Goal: Information Seeking & Learning: Learn about a topic

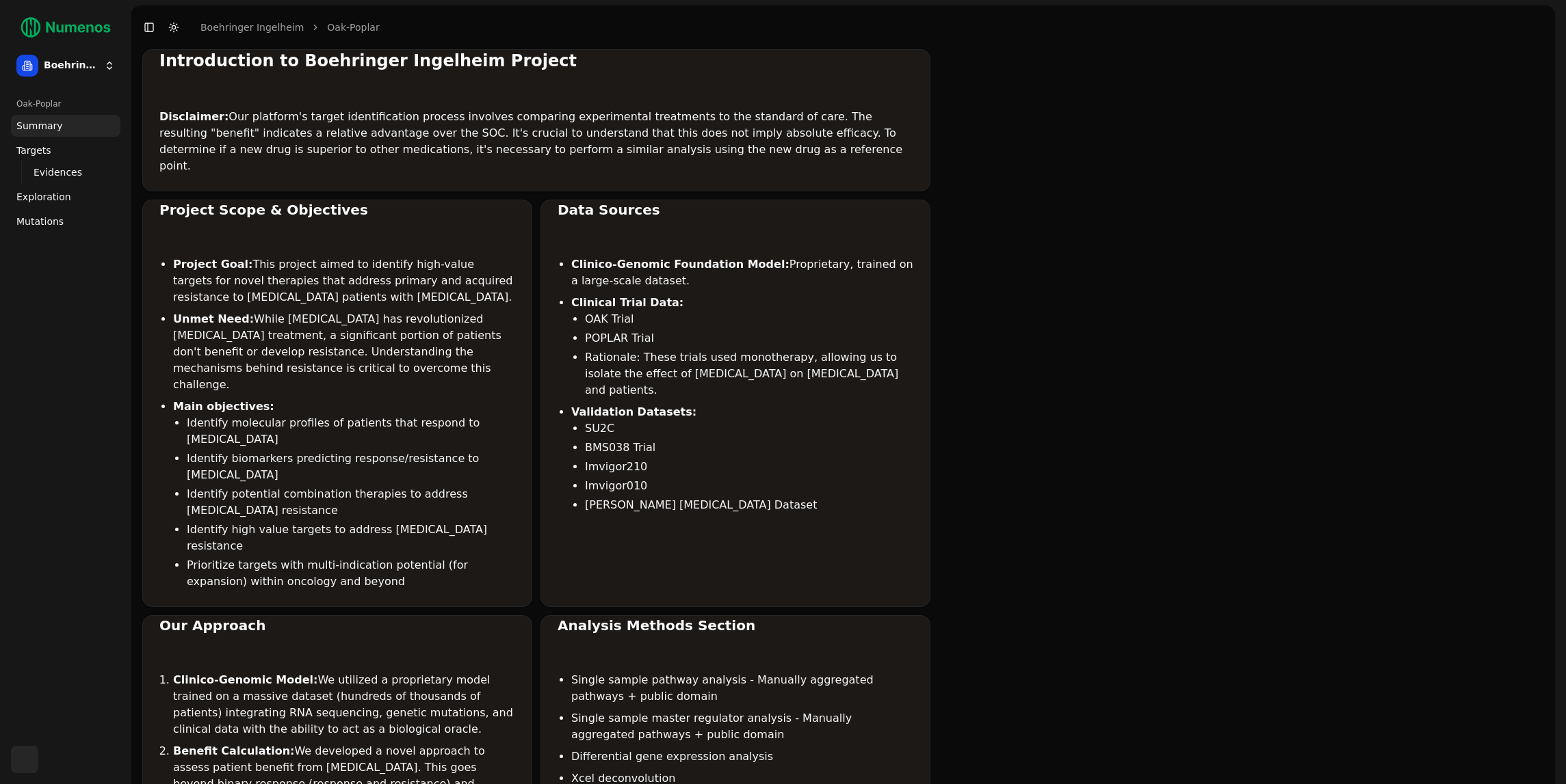
click at [46, 200] on span "Exploration" at bounding box center [43, 197] width 54 height 13
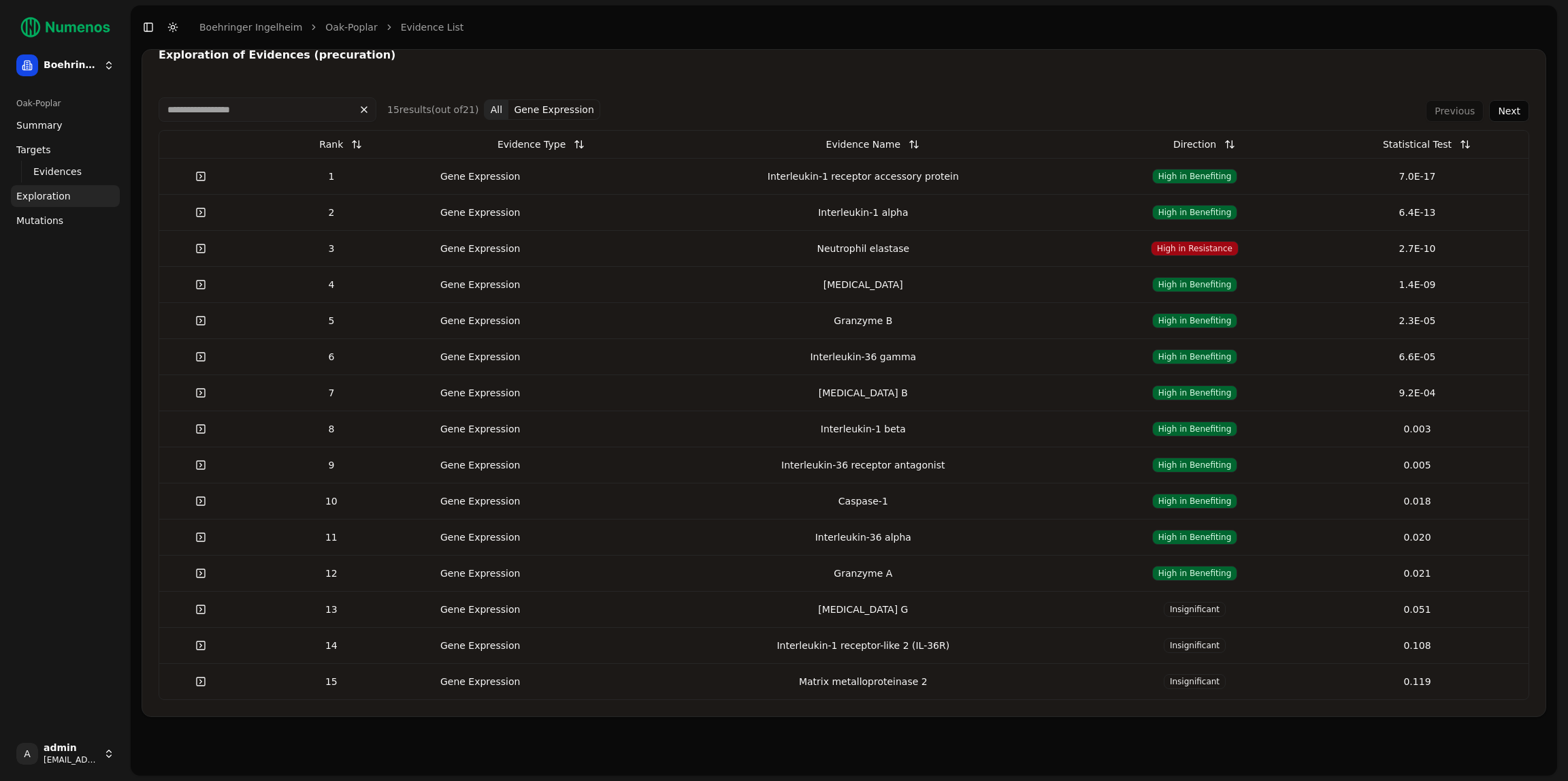
drag, startPoint x: 279, startPoint y: 93, endPoint x: 280, endPoint y: 103, distance: 10.0
click at [279, 94] on div "15 result s (out of 21 ) All Gene Expression Previous Next Rank Evidence Type E…" at bounding box center [844, 398] width 1403 height 636
click at [280, 103] on input at bounding box center [268, 109] width 218 height 24
paste input "****"
type input "****"
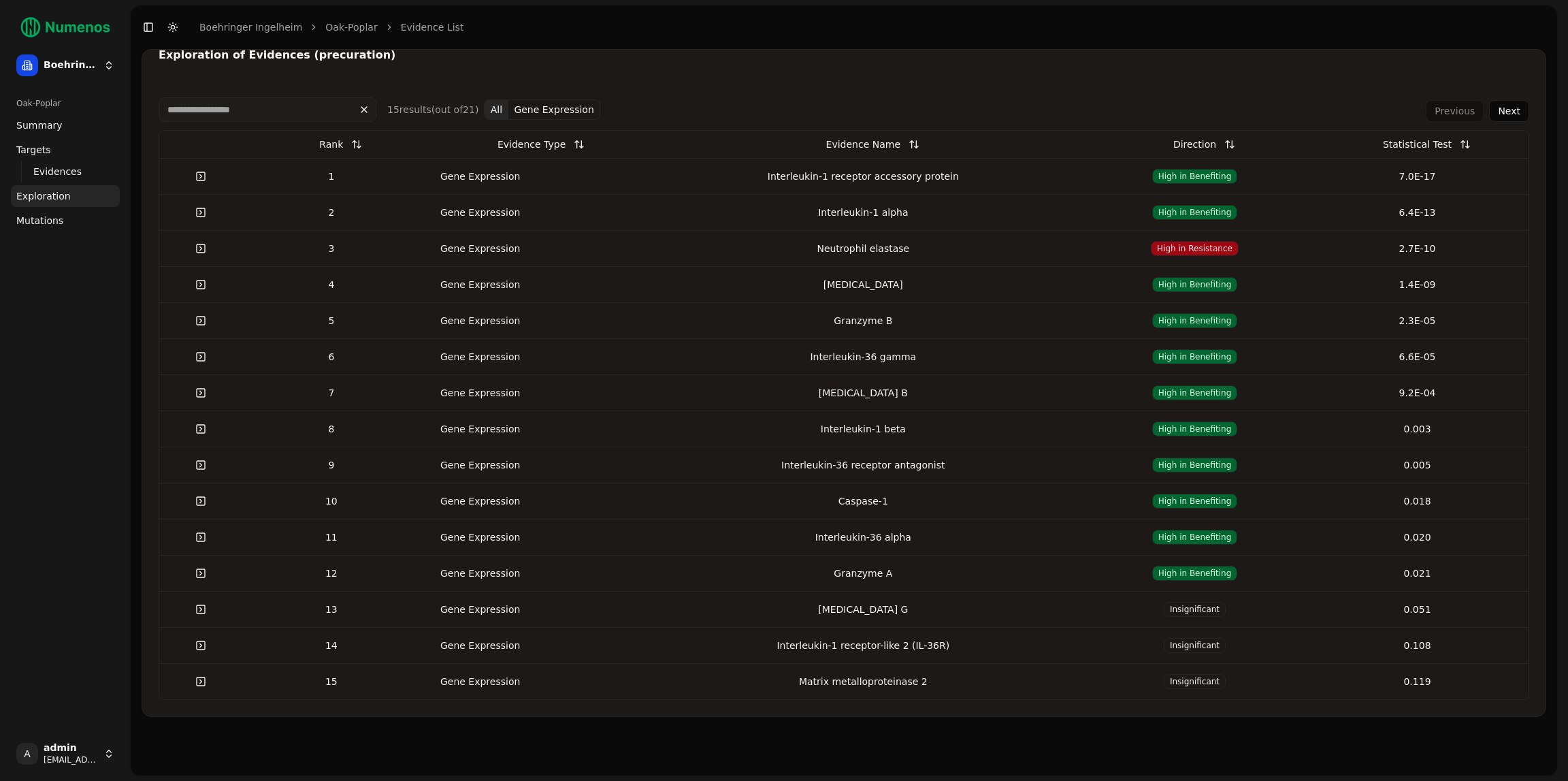
click at [1518, 114] on button "Next" at bounding box center [1509, 111] width 40 height 22
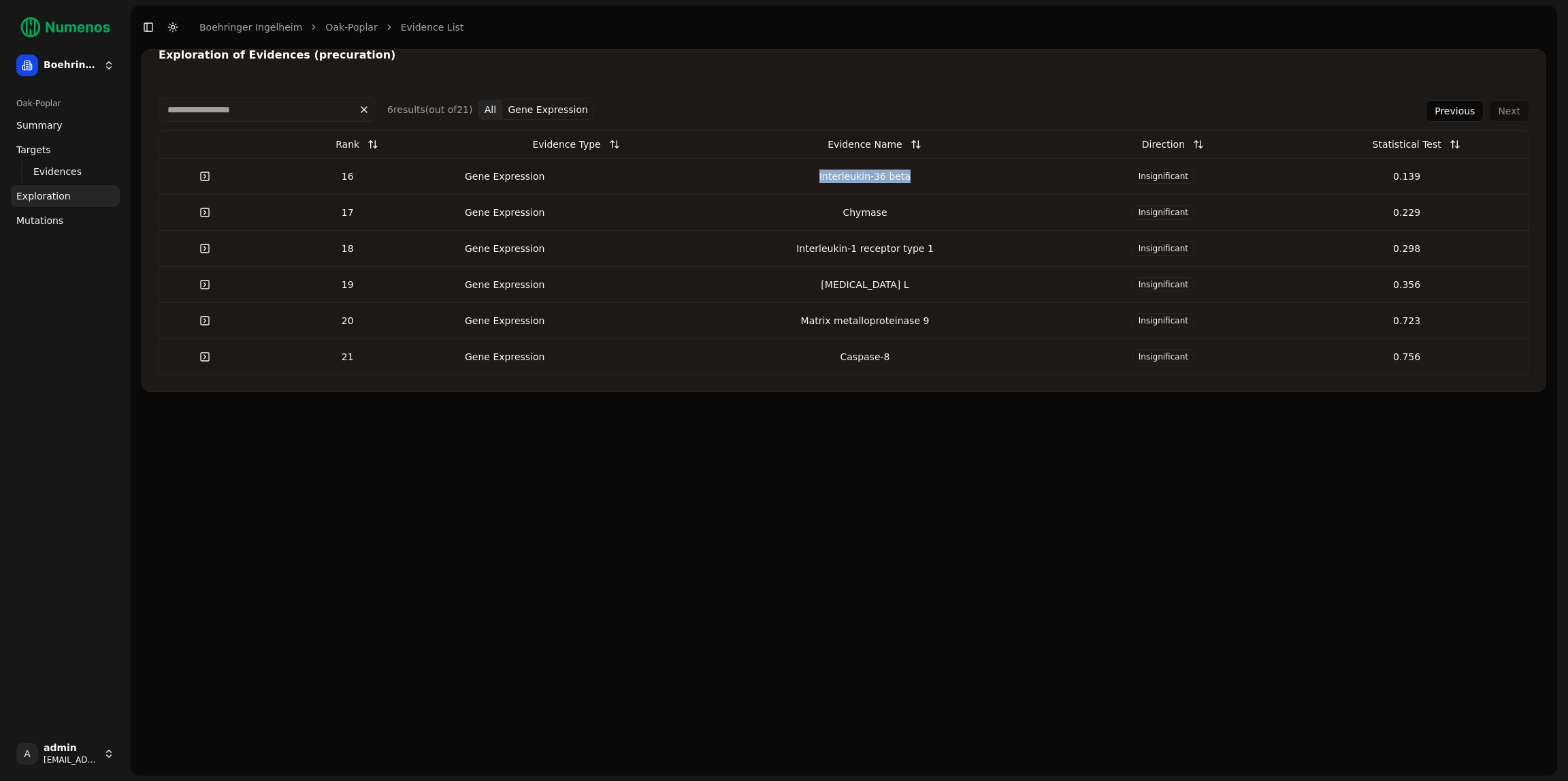
drag, startPoint x: 793, startPoint y: 169, endPoint x: 920, endPoint y: 175, distance: 127.1
click at [920, 175] on div "Interleukin-36 beta" at bounding box center [865, 177] width 343 height 13
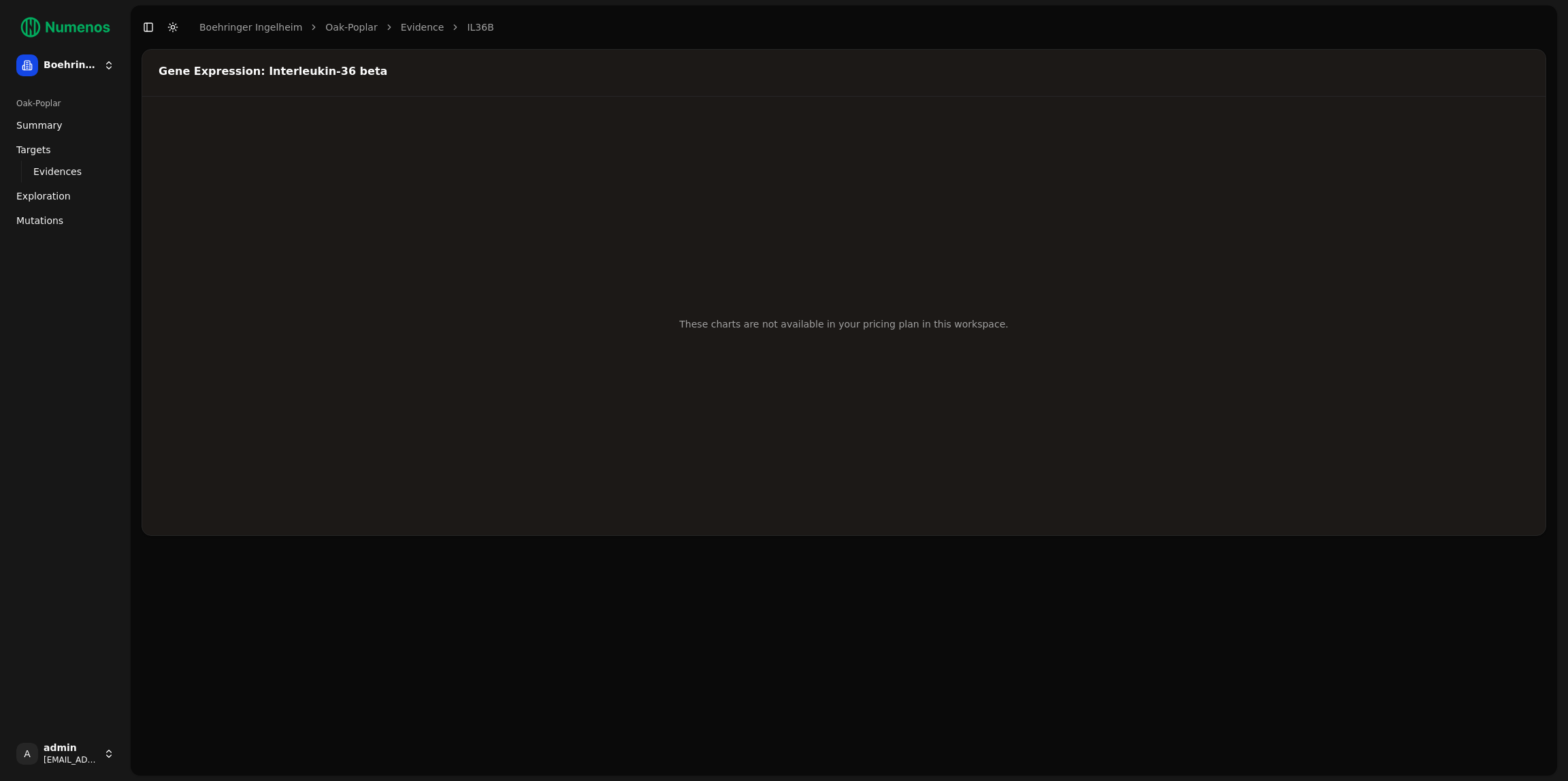
click at [383, 166] on div "These charts are not available in your pricing plan in this workspace." at bounding box center [844, 323] width 1403 height 422
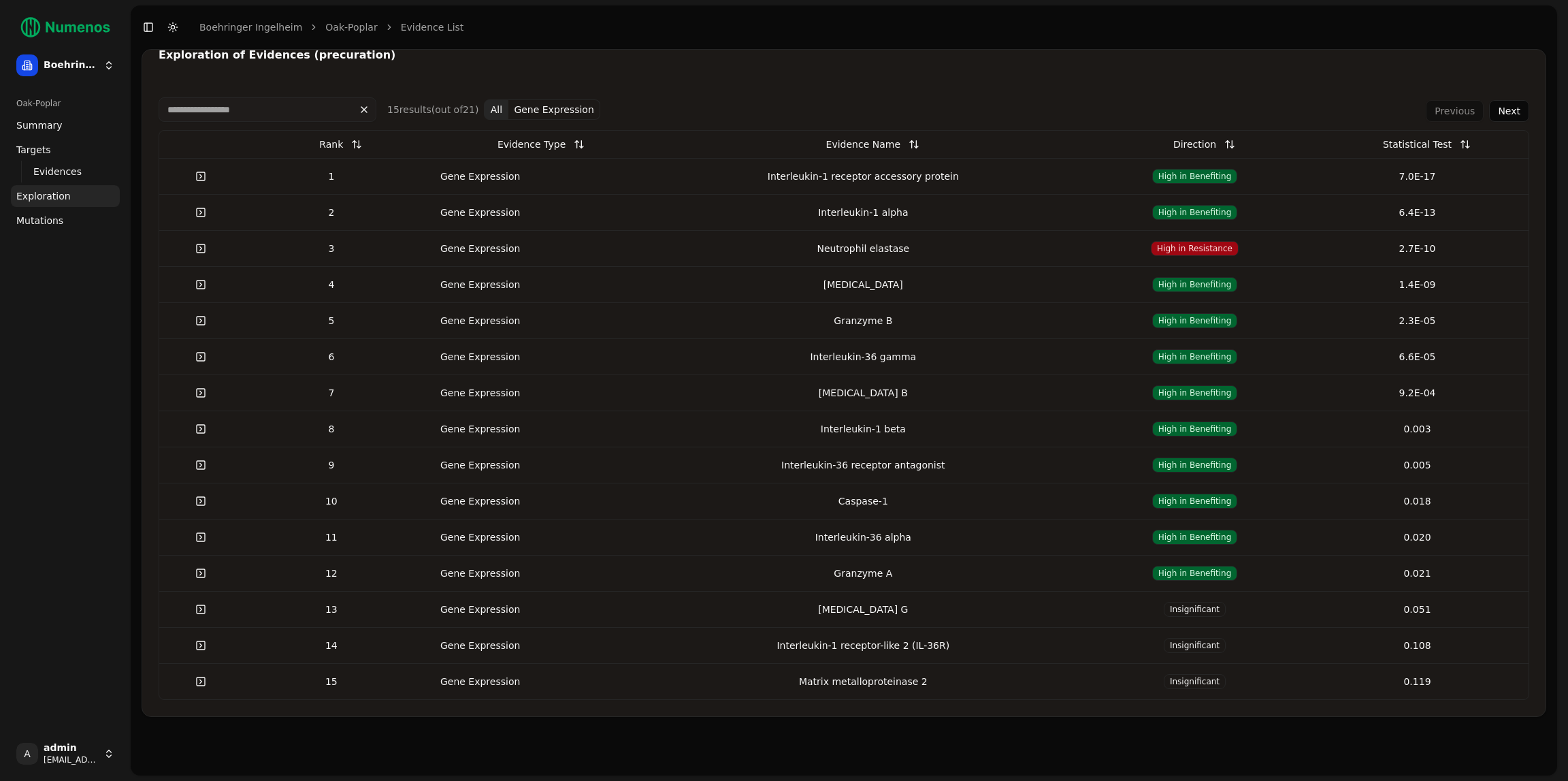
click at [211, 170] on link at bounding box center [200, 176] width 27 height 24
